Goal: Complete application form: Complete application form

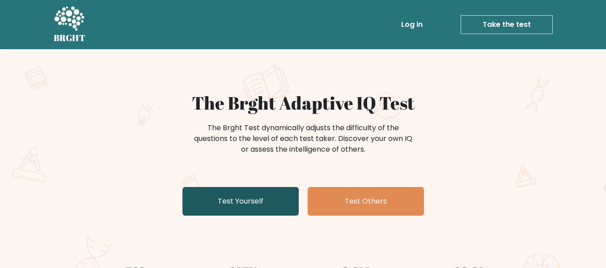
click at [296, 207] on link "Test Yourself" at bounding box center [241, 201] width 116 height 29
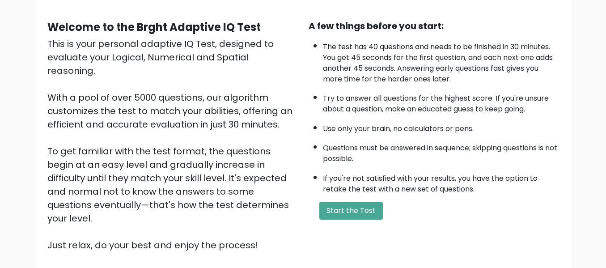
scroll to position [61, 0]
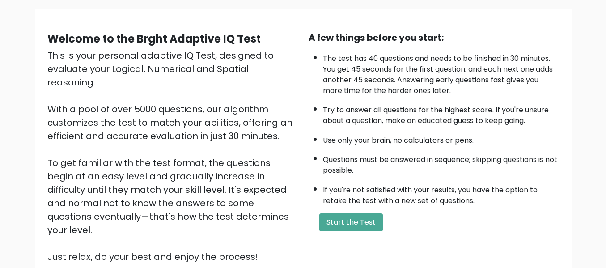
click at [436, 65] on li "The test has 40 questions and needs to be finished in 30 minutes. You get 45 se…" at bounding box center [441, 72] width 236 height 47
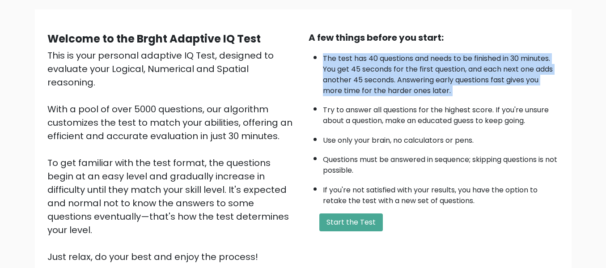
click at [436, 65] on li "The test has 40 questions and needs to be finished in 30 minutes. You get 45 se…" at bounding box center [441, 72] width 236 height 47
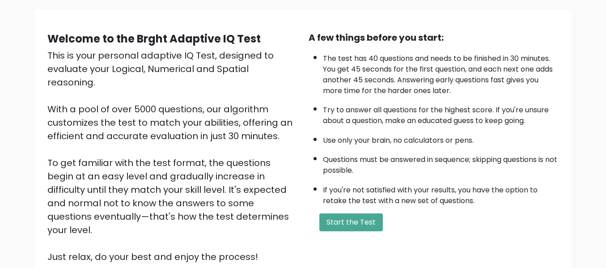
click at [436, 65] on li "The test has 40 questions and needs to be finished in 30 minutes. You get 45 se…" at bounding box center [441, 72] width 236 height 47
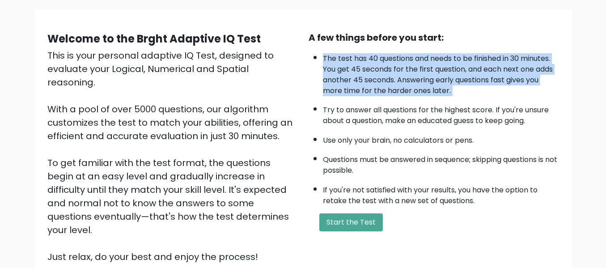
click at [436, 65] on li "The test has 40 questions and needs to be finished in 30 minutes. You get 45 se…" at bounding box center [441, 72] width 236 height 47
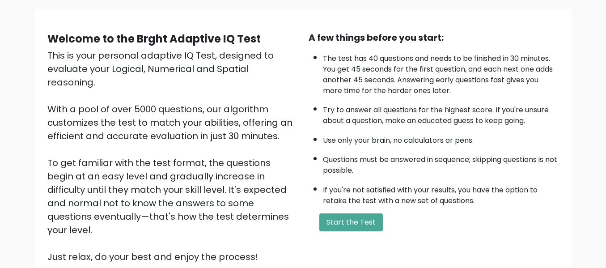
click at [436, 65] on li "The test has 40 questions and needs to be finished in 30 minutes. You get 45 se…" at bounding box center [441, 72] width 236 height 47
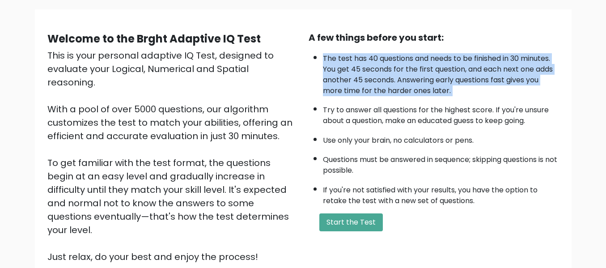
click at [436, 65] on li "The test has 40 questions and needs to be finished in 30 minutes. You get 45 se…" at bounding box center [441, 72] width 236 height 47
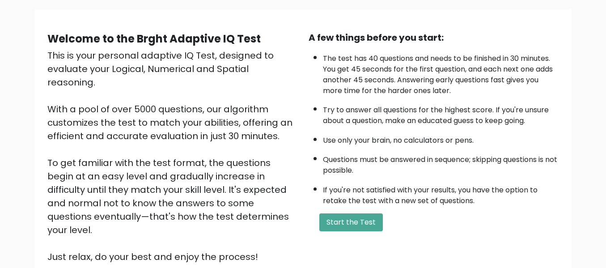
click at [436, 65] on li "The test has 40 questions and needs to be finished in 30 minutes. You get 45 se…" at bounding box center [441, 72] width 236 height 47
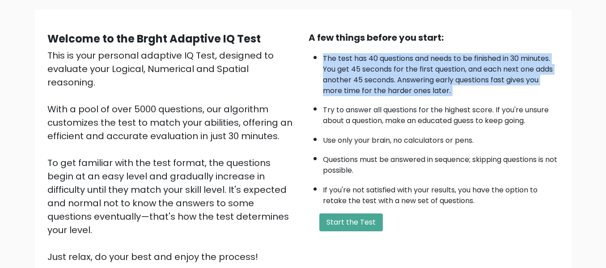
click at [436, 65] on li "The test has 40 questions and needs to be finished in 30 minutes. You get 45 se…" at bounding box center [441, 72] width 236 height 47
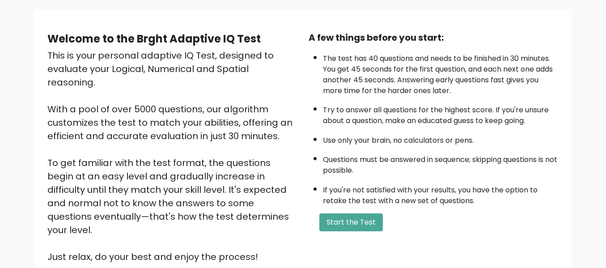
click at [436, 65] on li "The test has 40 questions and needs to be finished in 30 minutes. You get 45 se…" at bounding box center [441, 72] width 236 height 47
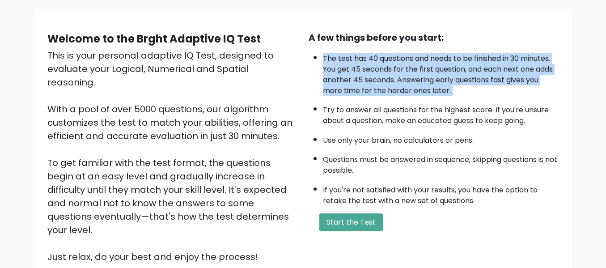
click at [436, 65] on li "The test has 40 questions and needs to be finished in 30 minutes. You get 45 se…" at bounding box center [441, 72] width 236 height 47
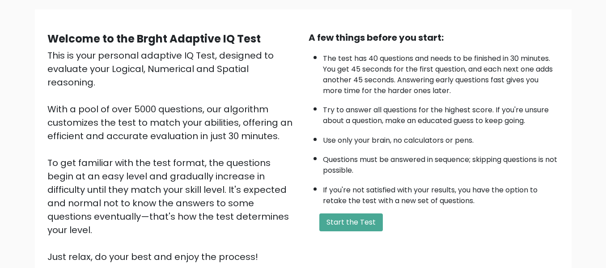
click at [436, 65] on li "The test has 40 questions and needs to be finished in 30 minutes. You get 45 se…" at bounding box center [441, 72] width 236 height 47
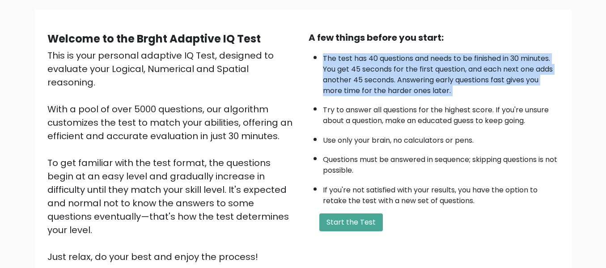
click at [436, 65] on li "The test has 40 questions and needs to be finished in 30 minutes. You get 45 se…" at bounding box center [441, 72] width 236 height 47
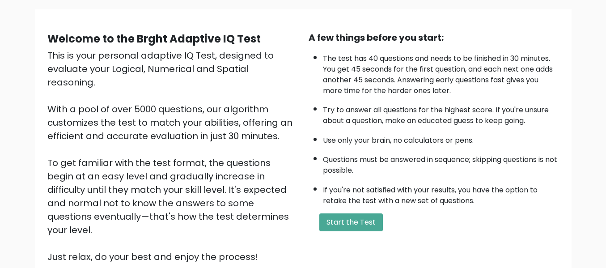
click at [436, 65] on li "The test has 40 questions and needs to be finished in 30 minutes. You get 45 se…" at bounding box center [441, 72] width 236 height 47
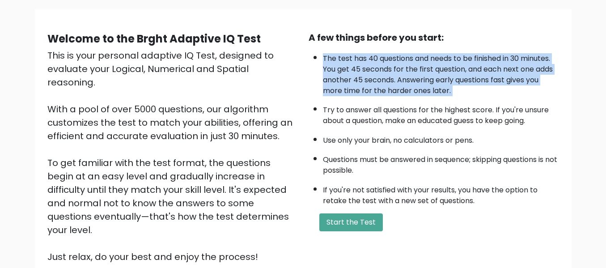
click at [436, 65] on li "The test has 40 questions and needs to be finished in 30 minutes. You get 45 se…" at bounding box center [441, 72] width 236 height 47
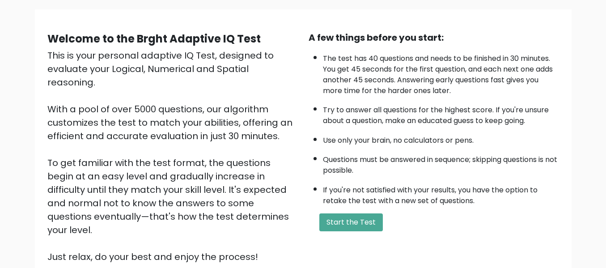
click at [436, 65] on li "The test has 40 questions and needs to be finished in 30 minutes. You get 45 se…" at bounding box center [441, 72] width 236 height 47
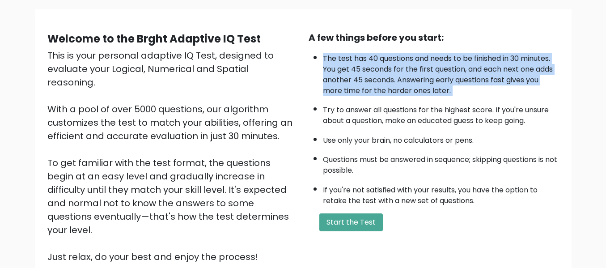
click at [436, 65] on li "The test has 40 questions and needs to be finished in 30 minutes. You get 45 se…" at bounding box center [441, 72] width 236 height 47
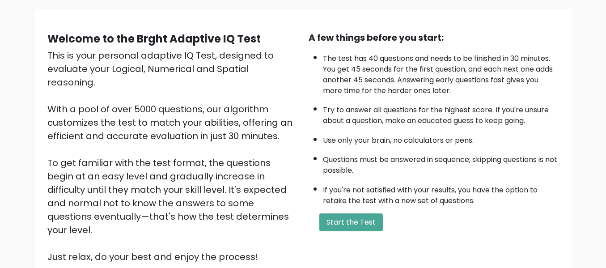
click at [436, 65] on li "The test has 40 questions and needs to be finished in 30 minutes. You get 45 se…" at bounding box center [441, 72] width 236 height 47
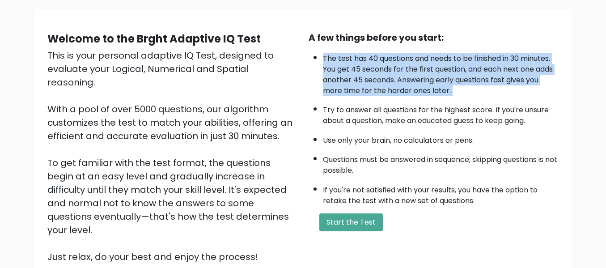
click at [436, 65] on li "The test has 40 questions and needs to be finished in 30 minutes. You get 45 se…" at bounding box center [441, 72] width 236 height 47
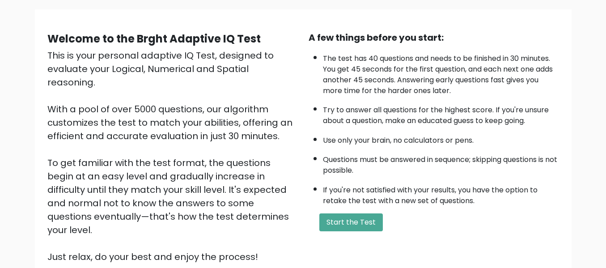
click at [436, 65] on li "The test has 40 questions and needs to be finished in 30 minutes. You get 45 se…" at bounding box center [441, 72] width 236 height 47
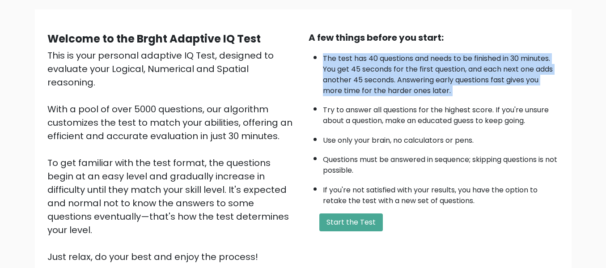
click at [436, 65] on li "The test has 40 questions and needs to be finished in 30 minutes. You get 45 se…" at bounding box center [441, 72] width 236 height 47
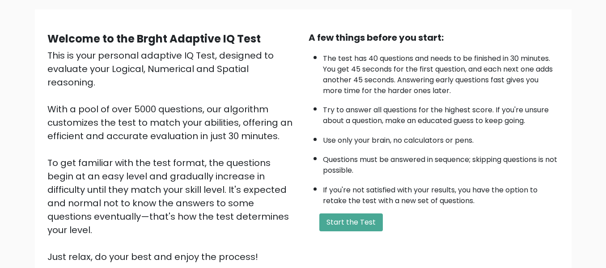
click at [436, 65] on li "The test has 40 questions and needs to be finished in 30 minutes. You get 45 se…" at bounding box center [441, 72] width 236 height 47
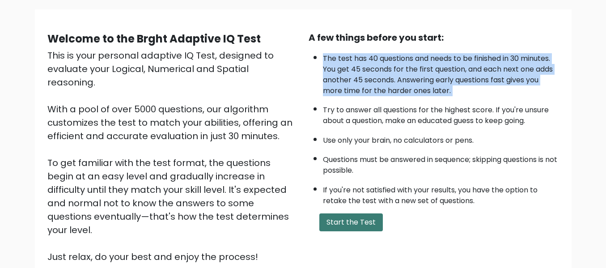
click at [372, 214] on button "Start the Test" at bounding box center [351, 222] width 64 height 18
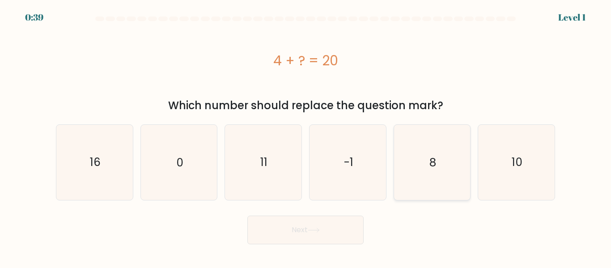
click at [414, 175] on icon "8" at bounding box center [432, 162] width 75 height 75
click at [306, 136] on input "e. 8" at bounding box center [306, 135] width 0 height 2
radio input "true"
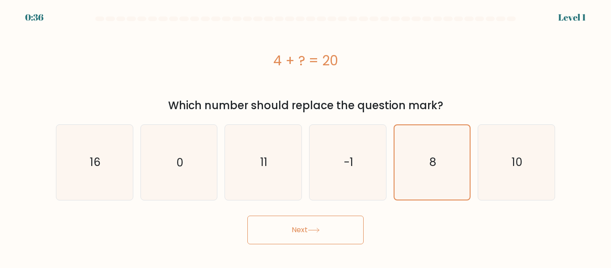
click at [335, 226] on button "Next" at bounding box center [305, 230] width 116 height 29
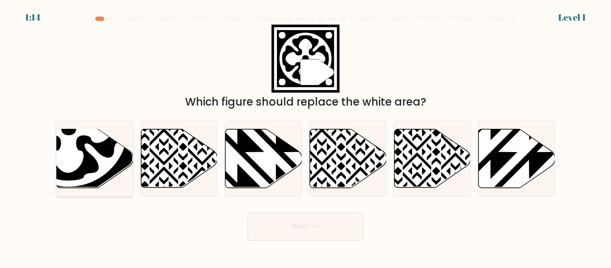
click at [119, 148] on icon at bounding box center [69, 128] width 118 height 118
click at [306, 136] on input "a." at bounding box center [306, 135] width 0 height 2
radio input "true"
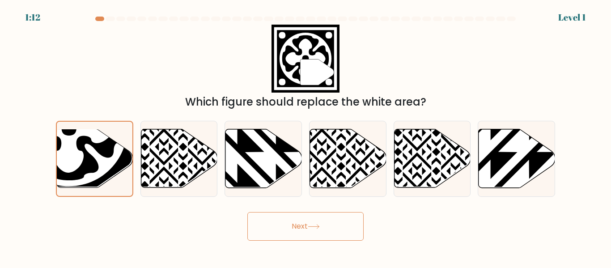
click at [279, 228] on button "Next" at bounding box center [305, 226] width 116 height 29
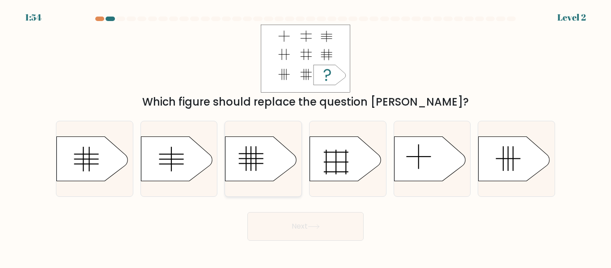
drag, startPoint x: 279, startPoint y: 228, endPoint x: 284, endPoint y: 178, distance: 49.9
click at [284, 178] on form "a." at bounding box center [305, 129] width 611 height 224
click at [285, 151] on icon at bounding box center [261, 158] width 72 height 45
click at [306, 136] on input "c." at bounding box center [306, 135] width 0 height 2
radio input "true"
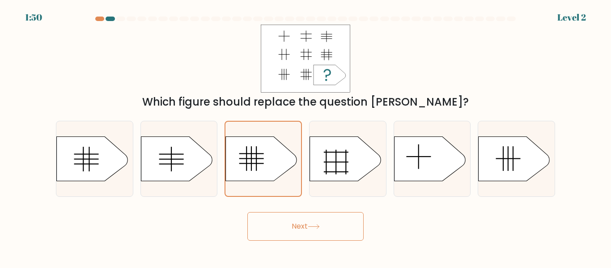
click at [315, 225] on icon at bounding box center [314, 226] width 12 height 5
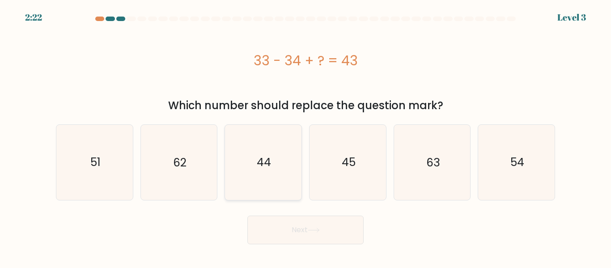
click at [281, 149] on icon "44" at bounding box center [263, 162] width 75 height 75
click at [306, 136] on input "c. 44" at bounding box center [306, 135] width 0 height 2
radio input "true"
click at [300, 218] on button "Next" at bounding box center [305, 230] width 116 height 29
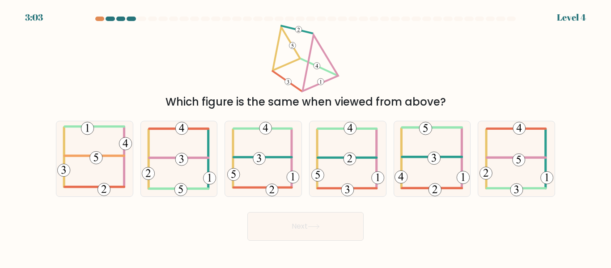
click at [298, 228] on button "Next" at bounding box center [305, 226] width 116 height 29
click at [194, 208] on div "Next" at bounding box center [306, 224] width 510 height 33
click at [323, 138] on icon at bounding box center [347, 158] width 73 height 75
click at [306, 136] on input "d." at bounding box center [306, 135] width 0 height 2
radio input "true"
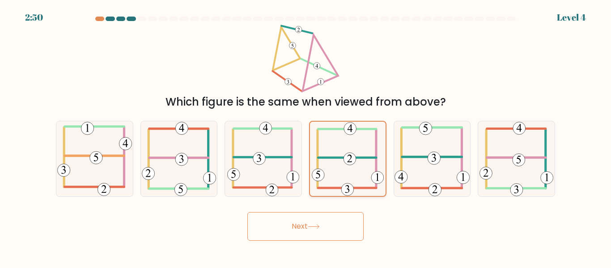
click at [323, 138] on icon at bounding box center [348, 159] width 72 height 74
click at [306, 136] on input "d." at bounding box center [306, 135] width 0 height 2
click at [301, 217] on button "Next" at bounding box center [305, 226] width 116 height 29
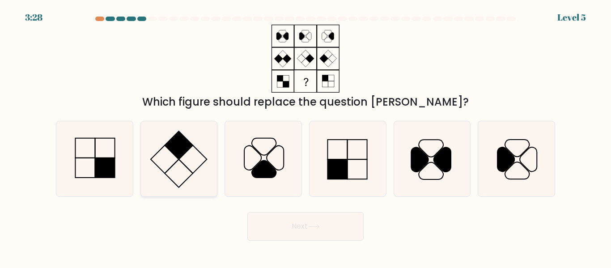
click at [178, 146] on rect at bounding box center [179, 146] width 28 height 28
click at [306, 136] on input "b." at bounding box center [306, 135] width 0 height 2
radio input "true"
click at [319, 154] on icon at bounding box center [347, 158] width 75 height 75
click at [306, 136] on input "d." at bounding box center [306, 135] width 0 height 2
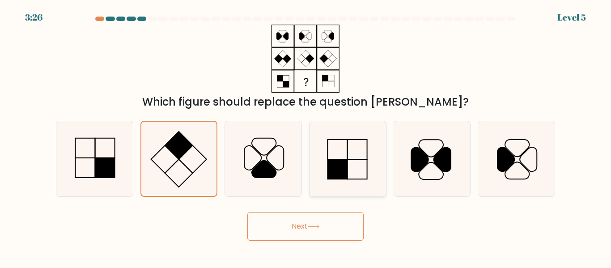
radio input "true"
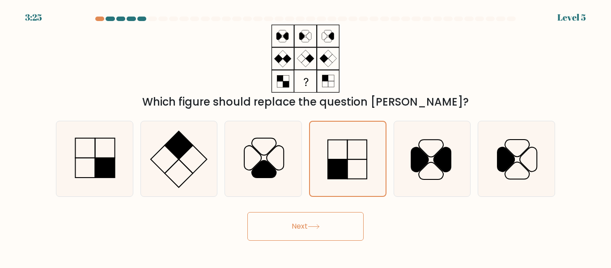
click at [335, 220] on button "Next" at bounding box center [305, 226] width 116 height 29
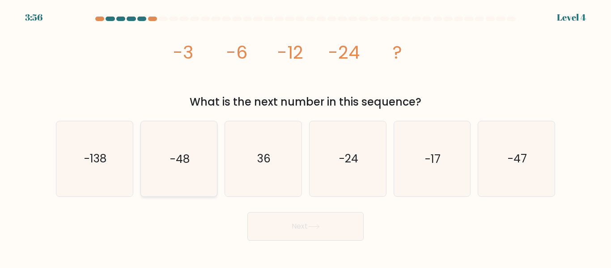
click at [213, 172] on icon "-48" at bounding box center [178, 158] width 75 height 75
click at [306, 136] on input "b. -48" at bounding box center [306, 135] width 0 height 2
radio input "true"
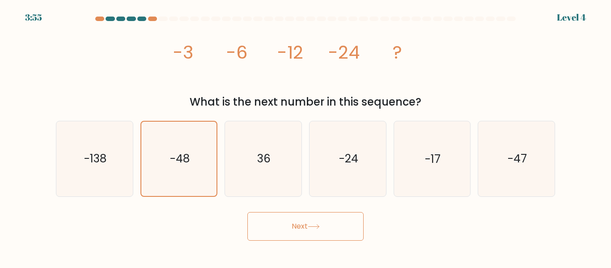
click at [351, 226] on button "Next" at bounding box center [305, 226] width 116 height 29
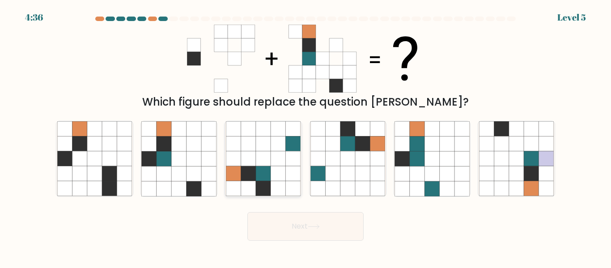
click at [275, 187] on icon at bounding box center [278, 188] width 15 height 15
click at [306, 136] on input "c." at bounding box center [306, 135] width 0 height 2
radio input "true"
click at [247, 212] on button "Next" at bounding box center [305, 226] width 116 height 29
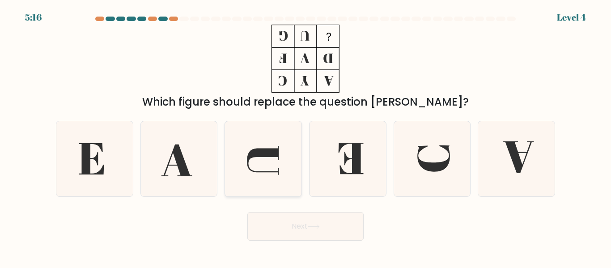
click at [273, 168] on icon at bounding box center [263, 158] width 75 height 75
click at [306, 136] on input "c." at bounding box center [306, 135] width 0 height 2
radio input "true"
click at [247, 212] on button "Next" at bounding box center [305, 226] width 116 height 29
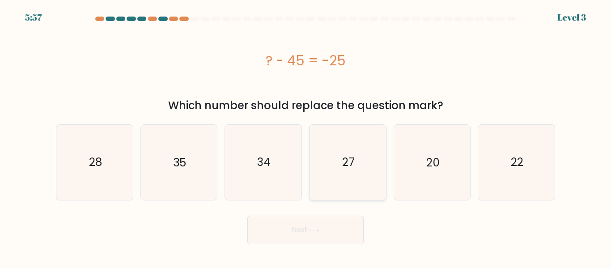
click at [357, 165] on icon "27" at bounding box center [347, 162] width 75 height 75
click at [306, 136] on input "d. 27" at bounding box center [306, 135] width 0 height 2
radio input "true"
click at [247, 216] on button "Next" at bounding box center [305, 230] width 116 height 29
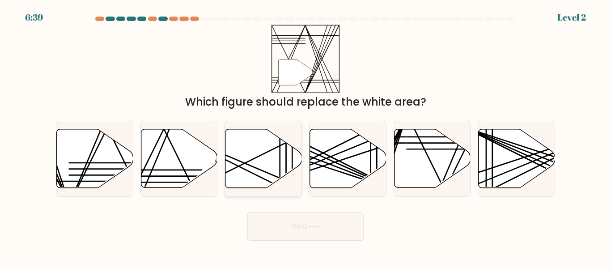
click at [286, 150] on line at bounding box center [286, 166] width 0 height 76
click at [306, 136] on input "c." at bounding box center [306, 135] width 0 height 2
radio input "true"
click at [247, 212] on button "Next" at bounding box center [305, 226] width 116 height 29
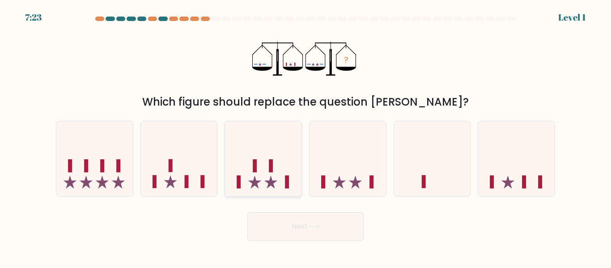
click at [296, 160] on icon at bounding box center [263, 158] width 77 height 63
click at [306, 136] on input "c." at bounding box center [306, 135] width 0 height 2
radio input "true"
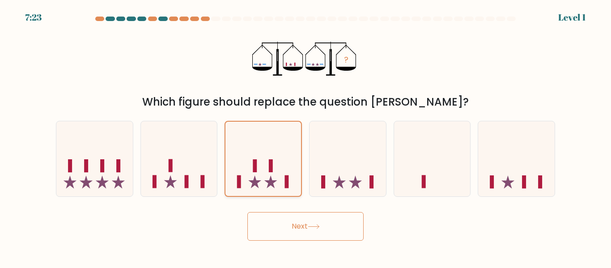
click at [247, 212] on button "Next" at bounding box center [305, 226] width 116 height 29
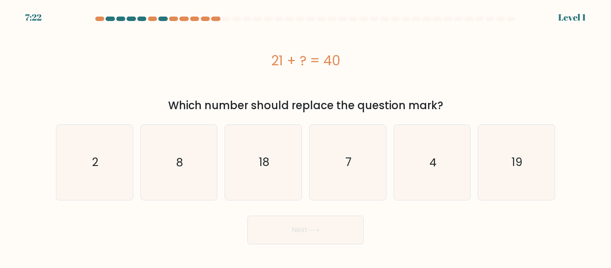
click at [296, 160] on icon "18" at bounding box center [263, 162] width 75 height 75
click at [306, 136] on input "c. 18" at bounding box center [306, 135] width 0 height 2
radio input "true"
click at [247, 216] on button "Next" at bounding box center [305, 230] width 116 height 29
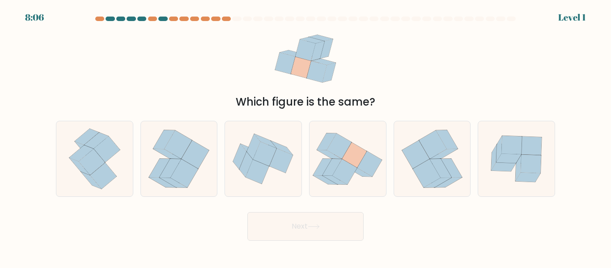
click at [296, 160] on icon at bounding box center [263, 159] width 77 height 64
click at [306, 136] on input "c." at bounding box center [306, 135] width 0 height 2
radio input "true"
click at [247, 212] on button "Next" at bounding box center [305, 226] width 116 height 29
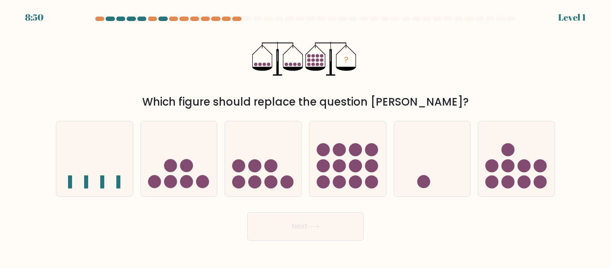
click at [296, 160] on icon at bounding box center [263, 158] width 77 height 63
click at [306, 136] on input "c." at bounding box center [306, 135] width 0 height 2
radio input "true"
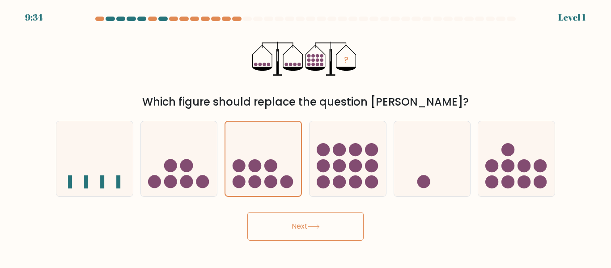
click at [247, 212] on button "Next" at bounding box center [305, 226] width 116 height 29
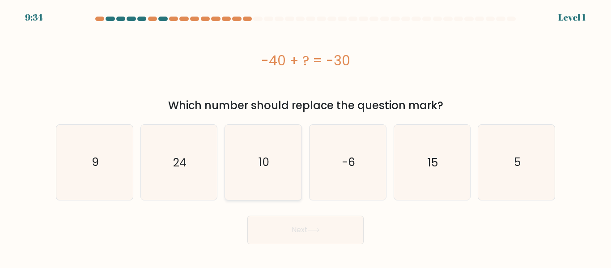
click at [267, 153] on icon "10" at bounding box center [263, 162] width 75 height 75
click at [306, 136] on input "c. 10" at bounding box center [306, 135] width 0 height 2
radio input "true"
click at [247, 216] on button "Next" at bounding box center [305, 230] width 116 height 29
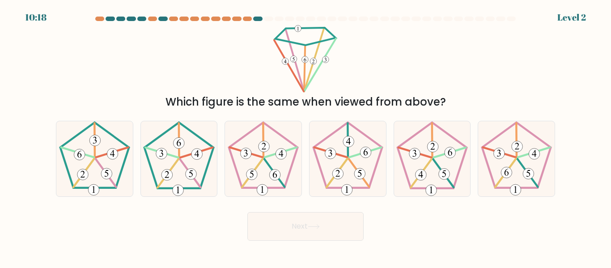
click at [267, 153] on icon at bounding box center [263, 158] width 75 height 75
click at [306, 136] on input "c." at bounding box center [306, 135] width 0 height 2
radio input "true"
click at [267, 153] on icon at bounding box center [263, 159] width 74 height 74
click at [306, 136] on input "c." at bounding box center [306, 135] width 0 height 2
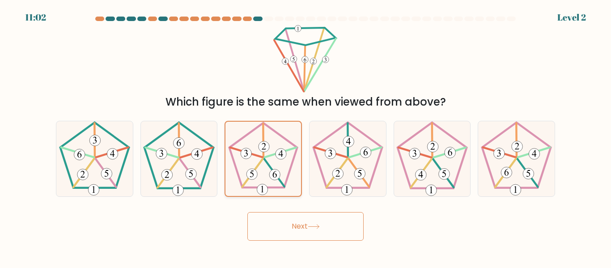
click at [268, 155] on icon at bounding box center [263, 159] width 74 height 74
click at [306, 136] on input "c." at bounding box center [306, 135] width 0 height 2
click at [247, 212] on button "Next" at bounding box center [305, 226] width 116 height 29
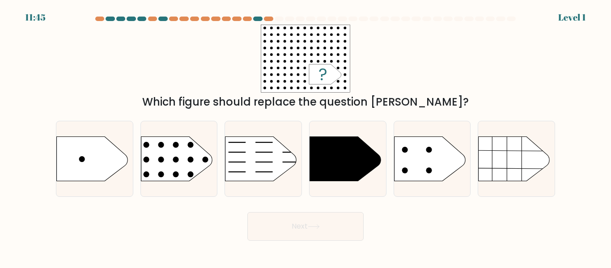
click at [268, 155] on icon at bounding box center [261, 158] width 72 height 45
click at [306, 136] on input "c." at bounding box center [306, 135] width 0 height 2
radio input "true"
click at [247, 212] on button "Next" at bounding box center [305, 226] width 116 height 29
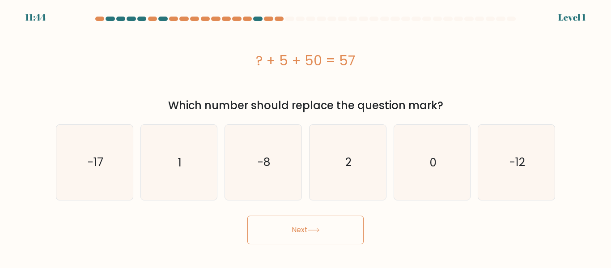
click at [247, 216] on button "Next" at bounding box center [305, 230] width 116 height 29
click at [268, 155] on text "-8" at bounding box center [264, 162] width 13 height 16
click at [306, 136] on input "c. -8" at bounding box center [306, 135] width 0 height 2
radio input "true"
click at [247, 216] on button "Next" at bounding box center [305, 230] width 116 height 29
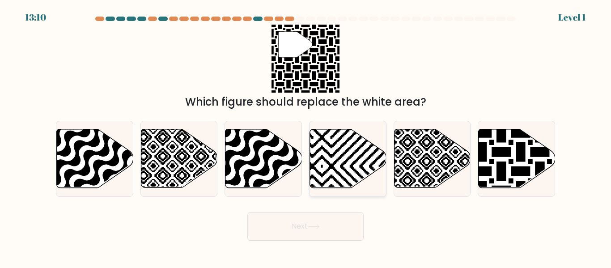
click at [357, 162] on icon at bounding box center [348, 158] width 77 height 59
click at [306, 136] on input "d." at bounding box center [306, 135] width 0 height 2
radio input "true"
click at [247, 212] on button "Next" at bounding box center [305, 226] width 116 height 29
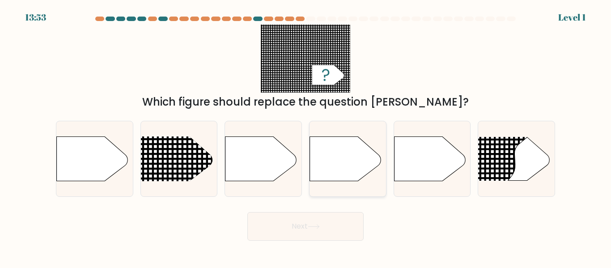
click at [380, 163] on icon at bounding box center [346, 158] width 72 height 45
click at [306, 136] on input "d." at bounding box center [306, 135] width 0 height 2
radio input "true"
click at [247, 212] on button "Next" at bounding box center [305, 226] width 116 height 29
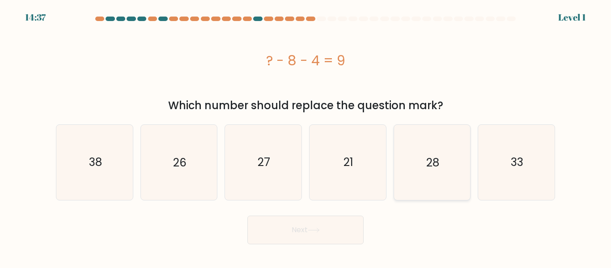
click at [465, 176] on icon "28" at bounding box center [432, 162] width 75 height 75
click at [306, 136] on input "e. 28" at bounding box center [306, 135] width 0 height 2
radio input "true"
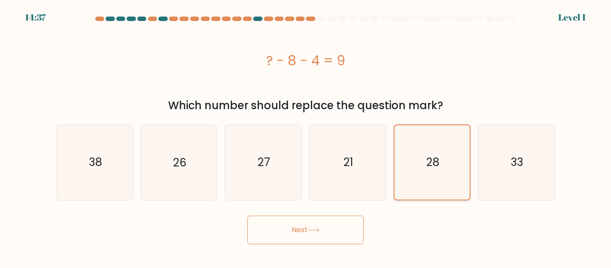
click at [247, 216] on button "Next" at bounding box center [305, 230] width 116 height 29
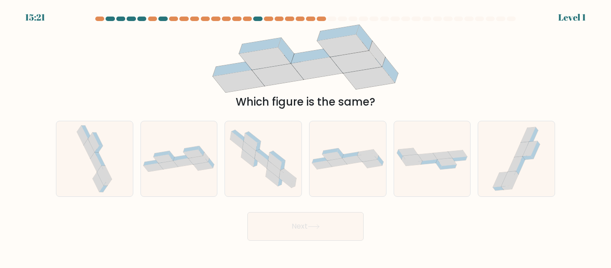
click at [569, 166] on form at bounding box center [305, 129] width 611 height 224
click at [559, 161] on div "a. b. c." at bounding box center [306, 155] width 510 height 83
click at [509, 146] on icon at bounding box center [517, 158] width 56 height 75
click at [306, 136] on input "f." at bounding box center [306, 135] width 0 height 2
radio input "true"
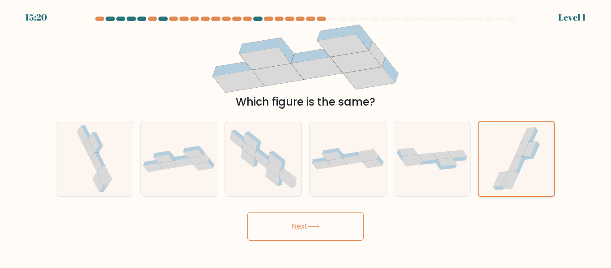
click at [247, 212] on button "Next" at bounding box center [305, 226] width 116 height 29
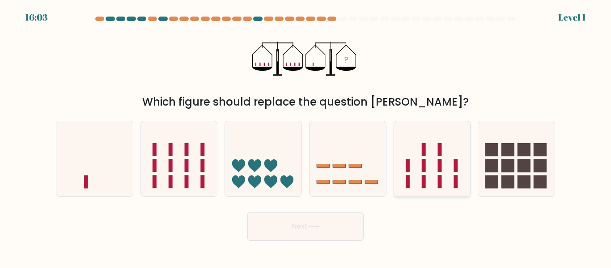
click at [429, 193] on div at bounding box center [432, 159] width 77 height 76
click at [306, 136] on input "e." at bounding box center [306, 135] width 0 height 2
radio input "true"
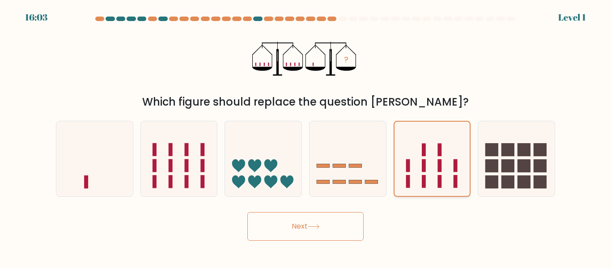
click at [247, 212] on button "Next" at bounding box center [305, 226] width 116 height 29
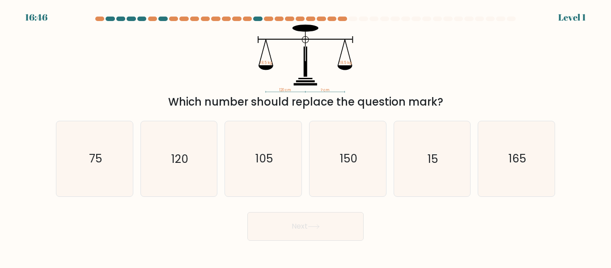
click at [429, 193] on icon "15" at bounding box center [432, 158] width 75 height 75
click at [306, 136] on input "e. 15" at bounding box center [306, 135] width 0 height 2
radio input "true"
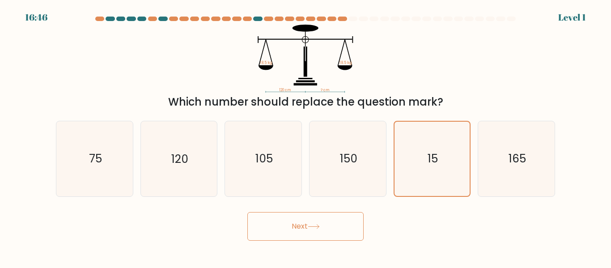
click at [247, 212] on button "Next" at bounding box center [305, 226] width 116 height 29
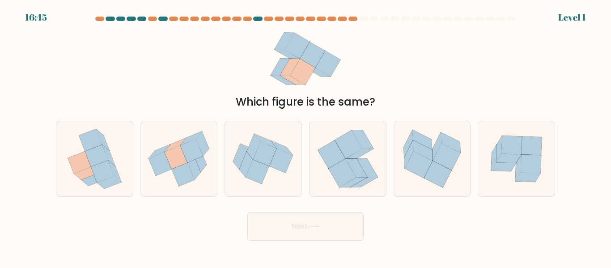
click at [429, 193] on div at bounding box center [432, 159] width 77 height 76
click at [306, 136] on input "e." at bounding box center [306, 135] width 0 height 2
radio input "true"
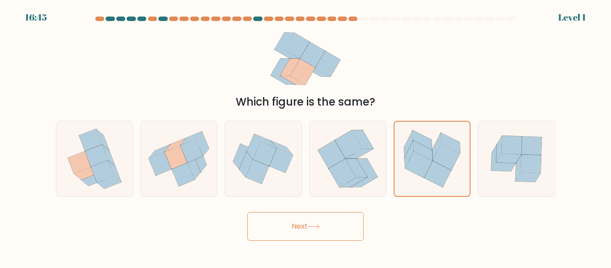
click at [247, 212] on button "Next" at bounding box center [305, 226] width 116 height 29
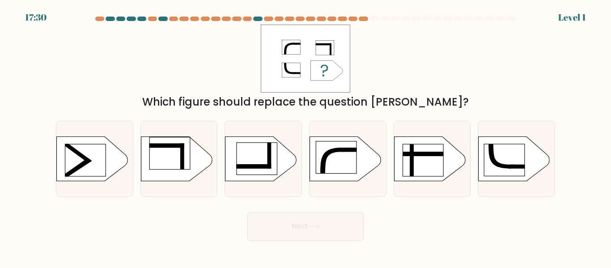
click at [429, 193] on div at bounding box center [432, 159] width 77 height 76
click at [306, 136] on input "e." at bounding box center [306, 135] width 0 height 2
radio input "true"
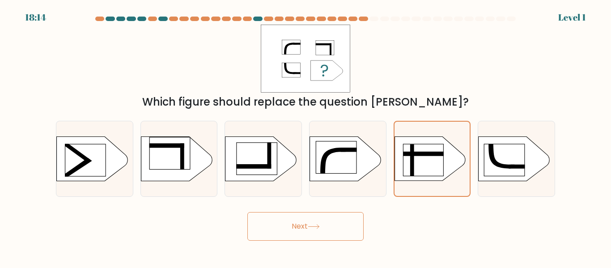
click at [247, 212] on button "Next" at bounding box center [305, 226] width 116 height 29
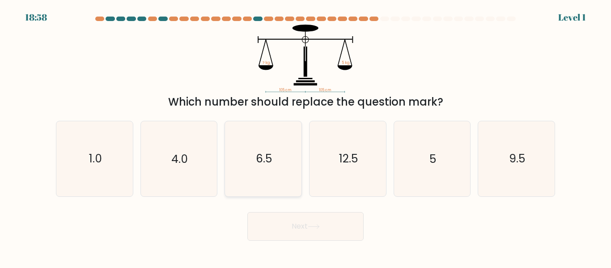
click at [269, 170] on icon "6.5" at bounding box center [263, 158] width 75 height 75
click at [306, 136] on input "c. 6.5" at bounding box center [306, 135] width 0 height 2
radio input "true"
click at [247, 212] on button "Next" at bounding box center [305, 226] width 116 height 29
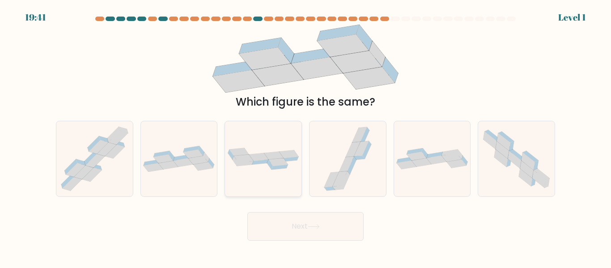
click at [247, 170] on icon at bounding box center [263, 159] width 77 height 24
click at [306, 136] on input "c." at bounding box center [306, 135] width 0 height 2
radio input "true"
click at [247, 212] on button "Next" at bounding box center [305, 226] width 116 height 29
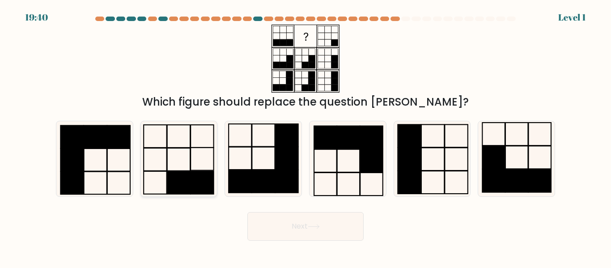
click at [178, 157] on icon at bounding box center [178, 158] width 75 height 75
click at [306, 136] on input "b." at bounding box center [306, 135] width 0 height 2
radio input "true"
click at [247, 212] on button "Next" at bounding box center [305, 226] width 116 height 29
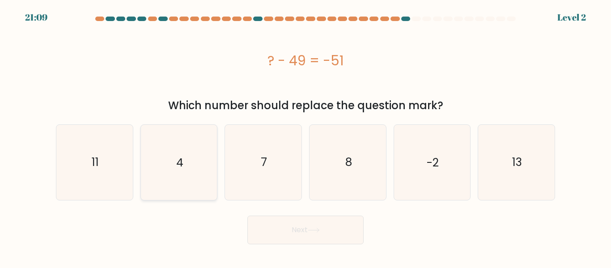
click at [194, 141] on icon "4" at bounding box center [178, 162] width 75 height 75
click at [306, 136] on input "b. 4" at bounding box center [306, 135] width 0 height 2
radio input "true"
click at [247, 216] on button "Next" at bounding box center [305, 230] width 116 height 29
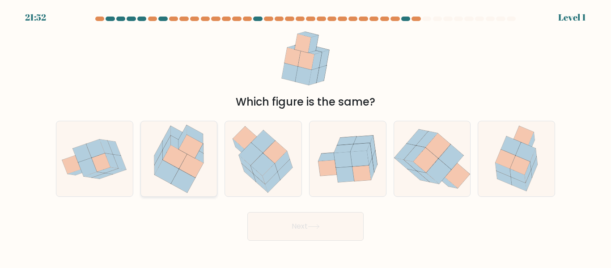
click at [217, 141] on div at bounding box center [178, 159] width 77 height 76
click at [306, 136] on input "b." at bounding box center [306, 135] width 0 height 2
radio input "true"
click at [247, 212] on button "Next" at bounding box center [305, 226] width 116 height 29
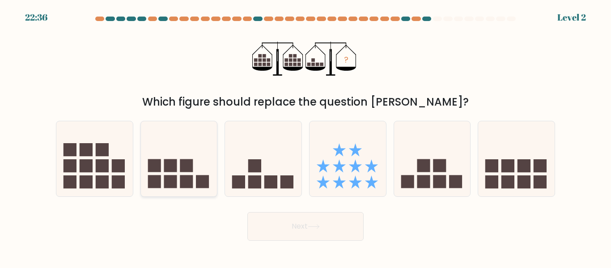
click at [217, 141] on icon at bounding box center [179, 158] width 77 height 63
click at [306, 136] on input "b." at bounding box center [306, 135] width 0 height 2
radio input "true"
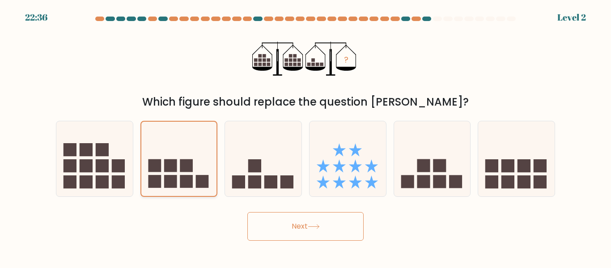
click at [247, 212] on button "Next" at bounding box center [305, 226] width 116 height 29
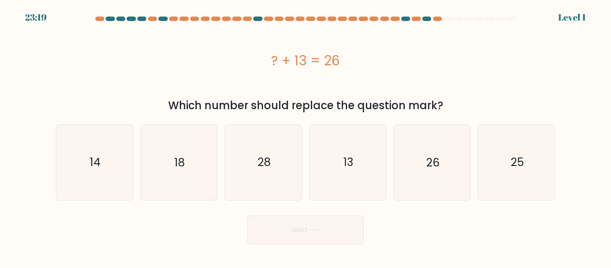
click at [217, 141] on div "18" at bounding box center [178, 162] width 77 height 76
click at [306, 136] on input "b. 18" at bounding box center [306, 135] width 0 height 2
radio input "true"
click at [247, 216] on button "Next" at bounding box center [305, 230] width 116 height 29
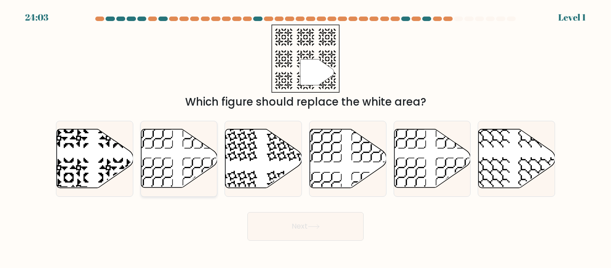
click at [216, 143] on icon at bounding box center [179, 159] width 77 height 60
click at [306, 136] on input "b." at bounding box center [306, 135] width 0 height 2
radio input "true"
click at [247, 212] on button "Next" at bounding box center [305, 226] width 116 height 29
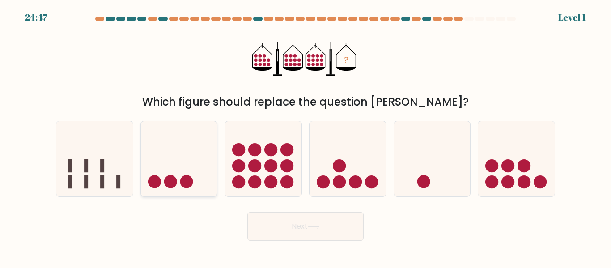
click at [216, 143] on icon at bounding box center [179, 158] width 77 height 63
click at [306, 136] on input "b." at bounding box center [306, 135] width 0 height 2
radio input "true"
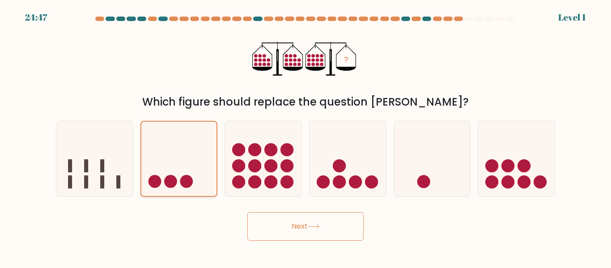
click at [247, 212] on button "Next" at bounding box center [305, 226] width 116 height 29
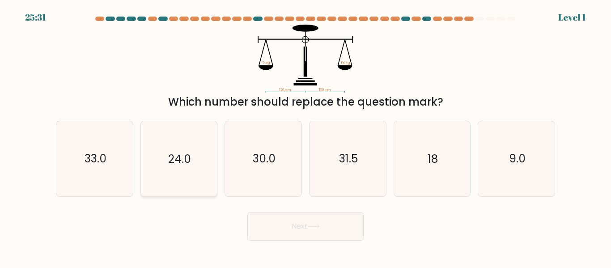
click at [206, 150] on icon "24.0" at bounding box center [178, 158] width 75 height 75
click at [306, 136] on input "b. 24.0" at bounding box center [306, 135] width 0 height 2
radio input "true"
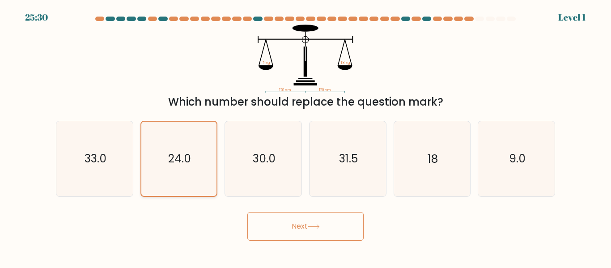
click at [247, 212] on button "Next" at bounding box center [305, 226] width 116 height 29
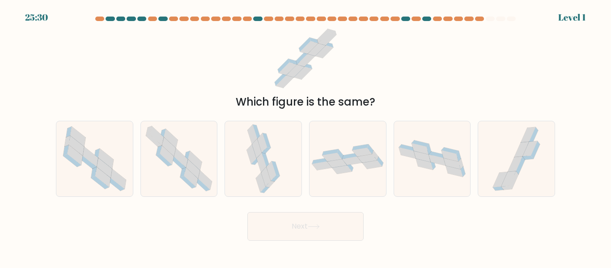
click at [206, 150] on icon at bounding box center [179, 158] width 76 height 75
click at [306, 136] on input "b." at bounding box center [306, 135] width 0 height 2
radio input "true"
click at [206, 150] on icon at bounding box center [178, 159] width 75 height 74
click at [306, 136] on input "b." at bounding box center [306, 135] width 0 height 2
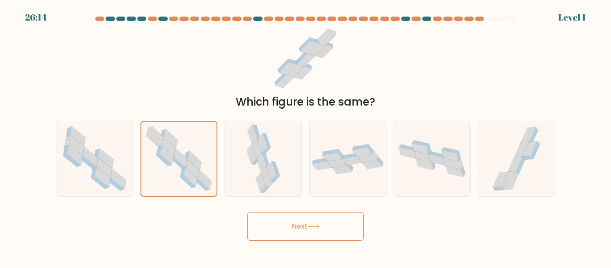
click at [206, 150] on icon at bounding box center [178, 159] width 75 height 74
click at [306, 136] on input "b." at bounding box center [306, 135] width 0 height 2
click at [206, 150] on icon at bounding box center [178, 159] width 75 height 74
click at [306, 136] on input "b." at bounding box center [306, 135] width 0 height 2
click at [206, 150] on icon at bounding box center [178, 159] width 75 height 74
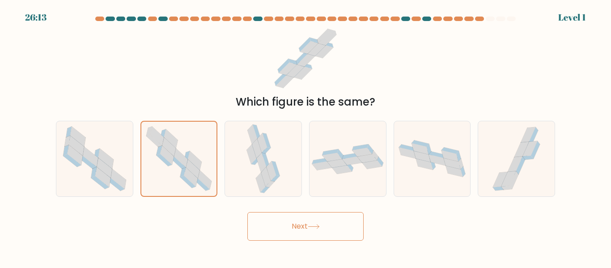
click at [306, 136] on input "b." at bounding box center [306, 135] width 0 height 2
click at [247, 212] on button "Next" at bounding box center [305, 226] width 116 height 29
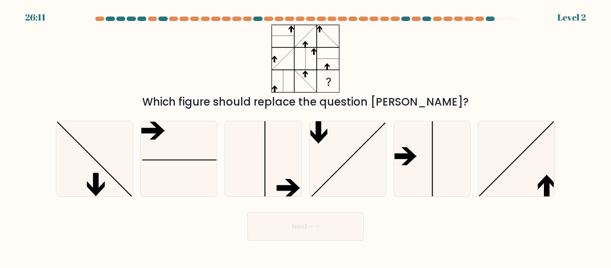
click at [247, 212] on button "Next" at bounding box center [305, 226] width 116 height 29
click at [231, 184] on icon at bounding box center [263, 158] width 75 height 75
click at [306, 136] on input "c." at bounding box center [306, 135] width 0 height 2
radio input "true"
click at [247, 212] on button "Next" at bounding box center [305, 226] width 116 height 29
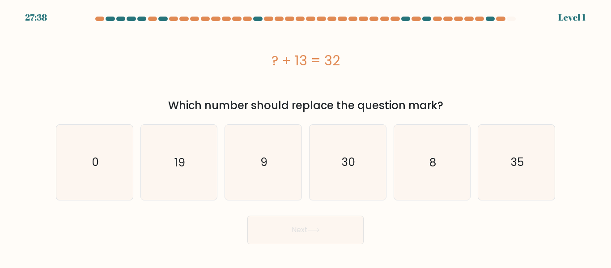
click at [232, 184] on icon "9" at bounding box center [263, 162] width 75 height 75
click at [306, 136] on input "c. 9" at bounding box center [306, 135] width 0 height 2
radio input "true"
click at [247, 216] on button "Next" at bounding box center [305, 230] width 116 height 29
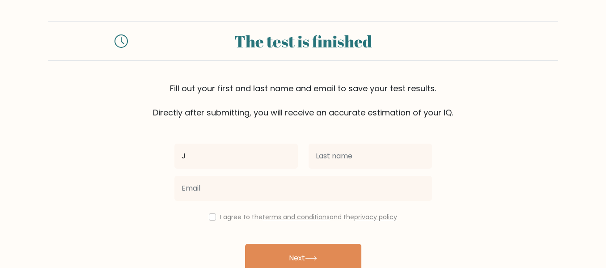
type input "[PERSON_NAME]"
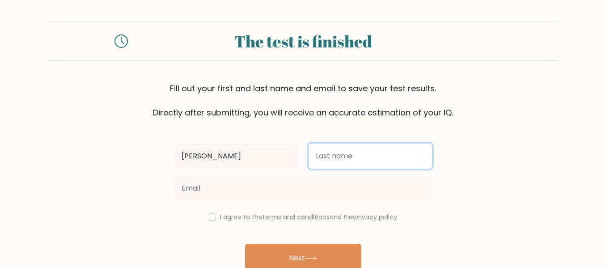
click at [334, 156] on input "text" at bounding box center [370, 156] width 123 height 25
type input "Hermosilla"
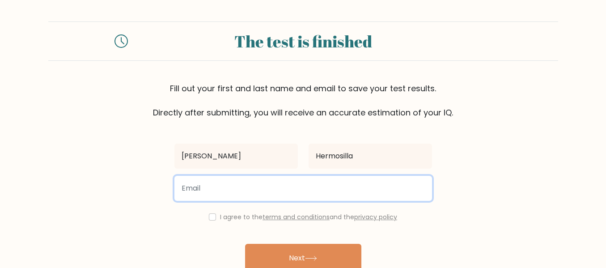
click at [349, 183] on input "email" at bounding box center [303, 188] width 258 height 25
type input "[EMAIL_ADDRESS][DOMAIN_NAME]"
click at [245, 244] on button "Next" at bounding box center [303, 258] width 116 height 29
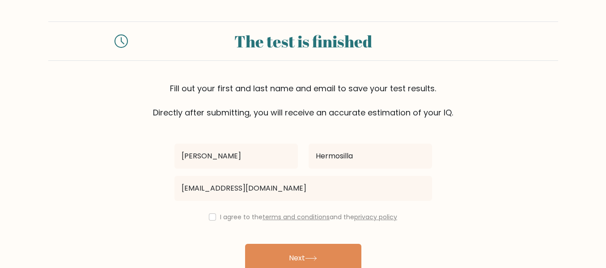
click at [247, 216] on label "I agree to the terms and conditions and the privacy policy" at bounding box center [308, 217] width 177 height 9
click at [227, 218] on label "I agree to the terms and conditions and the privacy policy" at bounding box center [308, 217] width 177 height 9
click at [209, 216] on input "checkbox" at bounding box center [212, 216] width 7 height 7
checkbox input "true"
click at [257, 242] on div "Joshua Hermosilla joshuamhermosilla@gvusd.org I agree to the terms and conditio…" at bounding box center [303, 206] width 268 height 174
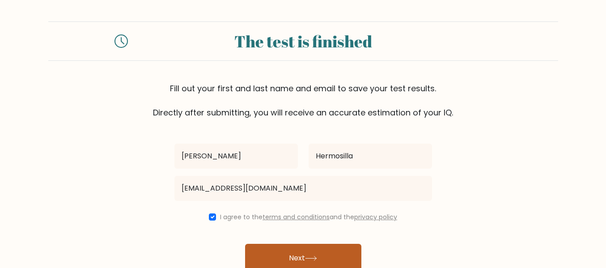
click at [274, 259] on button "Next" at bounding box center [303, 258] width 116 height 29
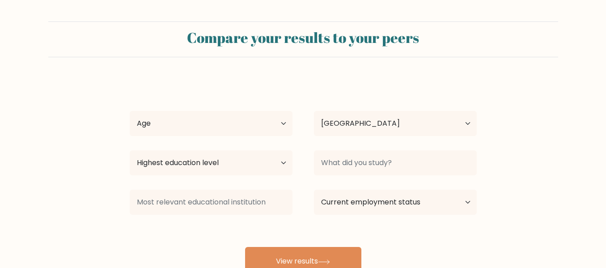
select select "US"
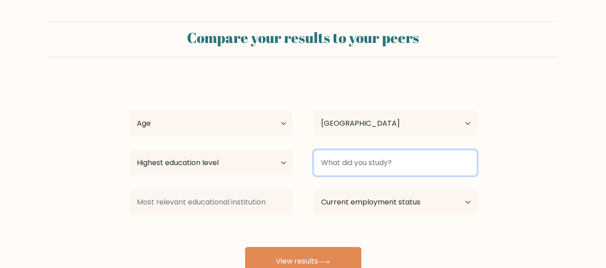
click at [347, 160] on input at bounding box center [395, 162] width 163 height 25
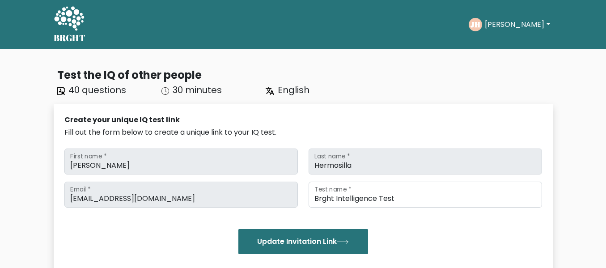
click at [75, 89] on span "40 questions" at bounding box center [97, 90] width 58 height 13
